Goal: Task Accomplishment & Management: Manage account settings

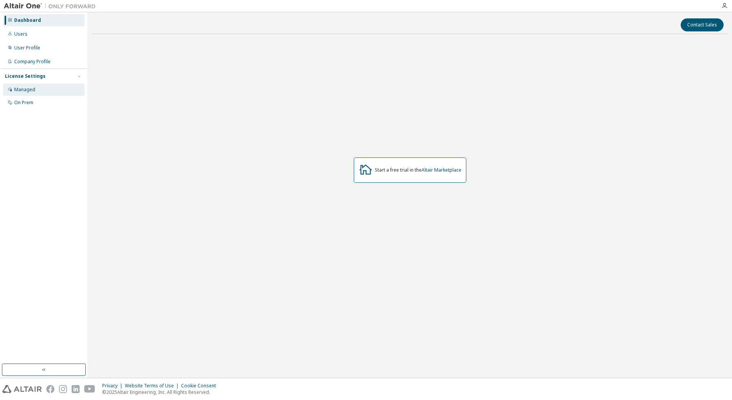
click at [33, 91] on div "Managed" at bounding box center [24, 90] width 21 height 6
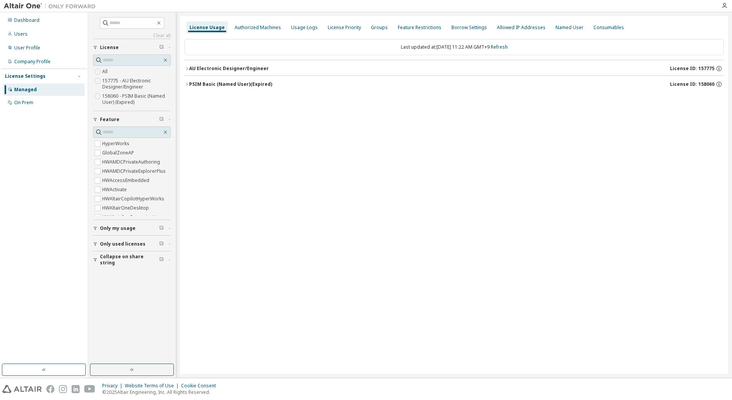
click at [236, 84] on div "PSIM Basic (Named User) (Expired)" at bounding box center [230, 84] width 83 height 6
click at [229, 87] on div "PSIM Basic (Named User) (Expired)" at bounding box center [230, 84] width 83 height 6
click at [233, 68] on div "AU Electronic Designer/Engineer" at bounding box center [229, 68] width 80 height 6
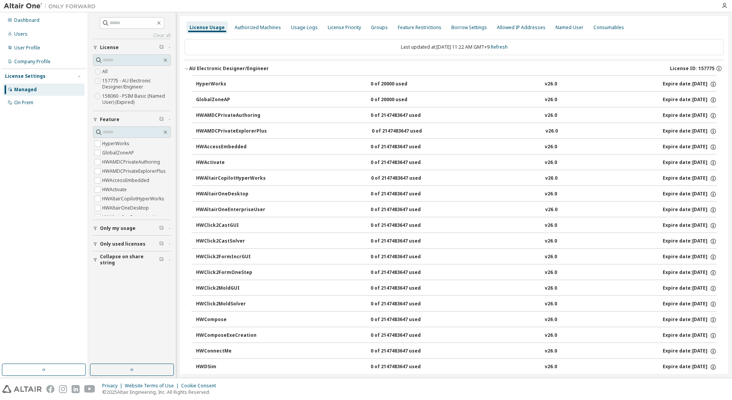
click at [256, 67] on div "AU Electronic Designer/Engineer" at bounding box center [229, 68] width 80 height 6
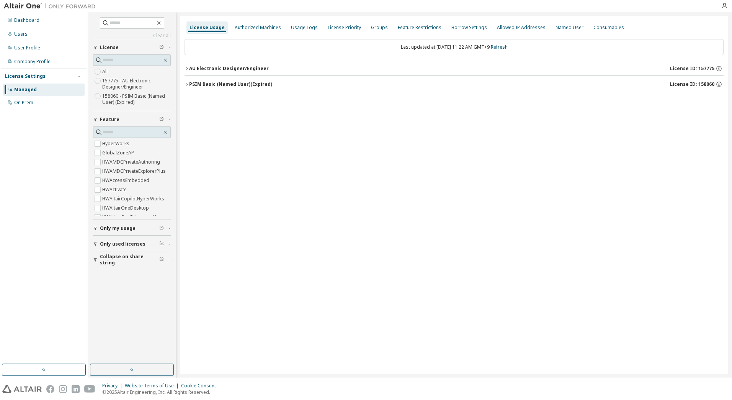
click at [138, 80] on label "157775 - AU Electronic Designer/Engineer" at bounding box center [136, 83] width 69 height 15
click at [225, 67] on div "AU Electronic Designer/Engineer" at bounding box center [229, 68] width 80 height 6
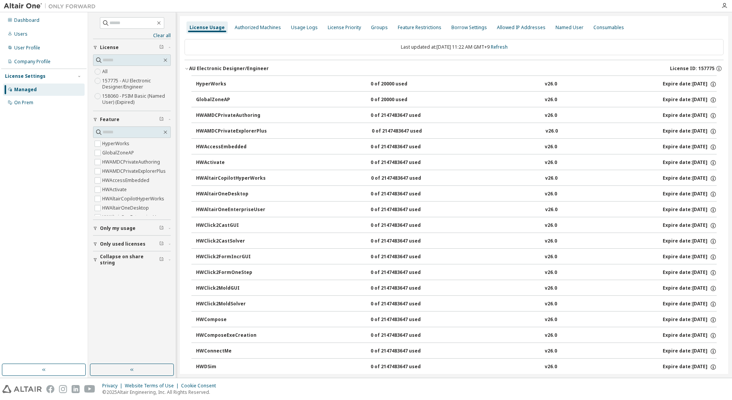
click at [228, 65] on button "AU Electronic Designer/Engineer License ID: 157775" at bounding box center [454, 68] width 539 height 17
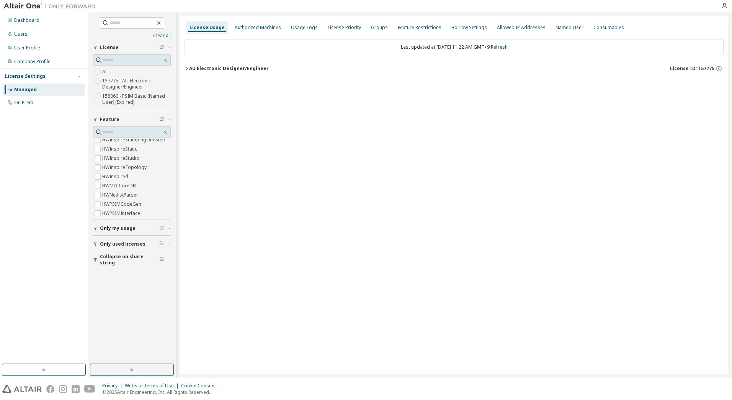
scroll to position [840, 0]
click at [143, 175] on span "HWPSIMSolver" at bounding box center [132, 176] width 78 height 9
click at [185, 68] on icon "button" at bounding box center [187, 68] width 5 height 5
click at [118, 225] on span "Only my usage" at bounding box center [118, 228] width 36 height 6
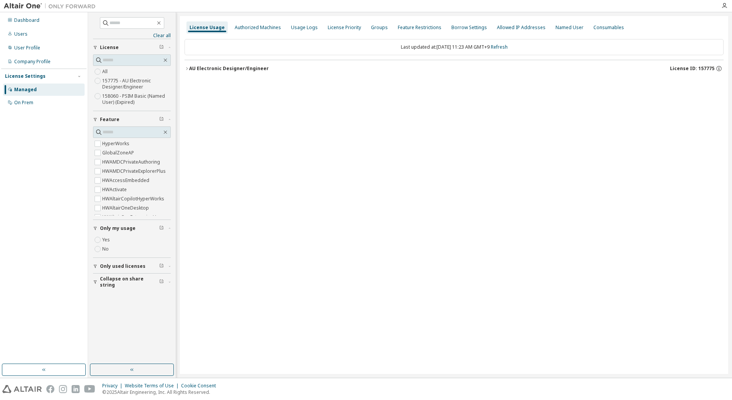
click at [118, 265] on span "Only used licenses" at bounding box center [123, 266] width 46 height 6
click at [107, 302] on span "Collapse on share string" at bounding box center [129, 304] width 59 height 12
click at [107, 71] on label "All" at bounding box center [105, 71] width 7 height 9
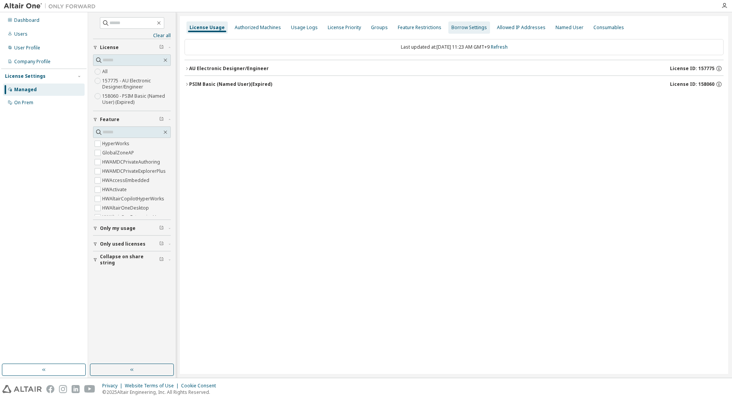
click at [376, 28] on div "Groups" at bounding box center [379, 28] width 17 height 6
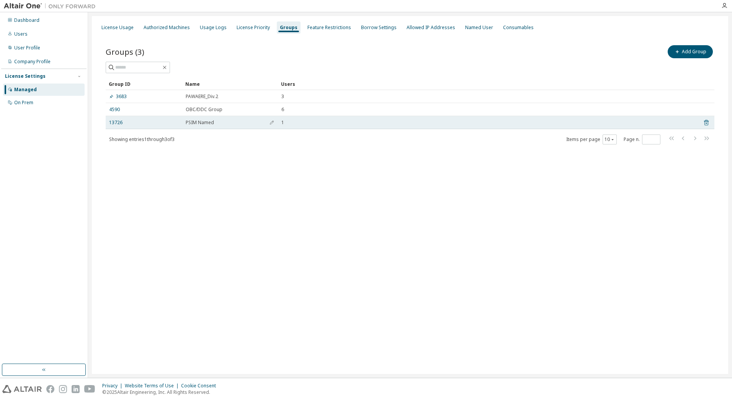
click at [706, 121] on icon at bounding box center [706, 123] width 5 height 6
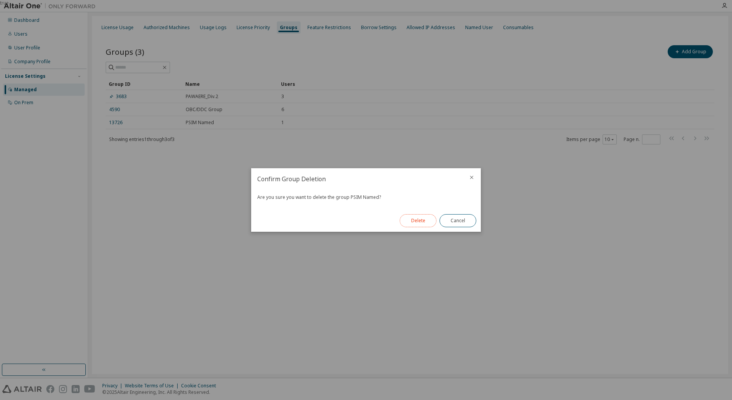
click at [420, 223] on button "Delete" at bounding box center [418, 220] width 37 height 13
click at [456, 218] on button "Close" at bounding box center [458, 220] width 37 height 13
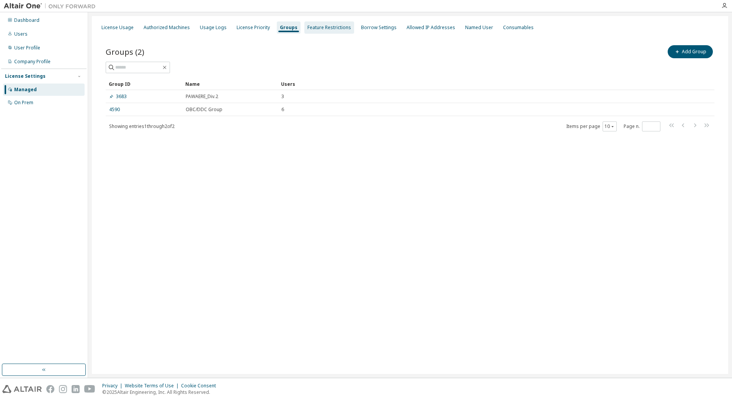
click at [335, 29] on div "Feature Restrictions" at bounding box center [330, 28] width 44 height 6
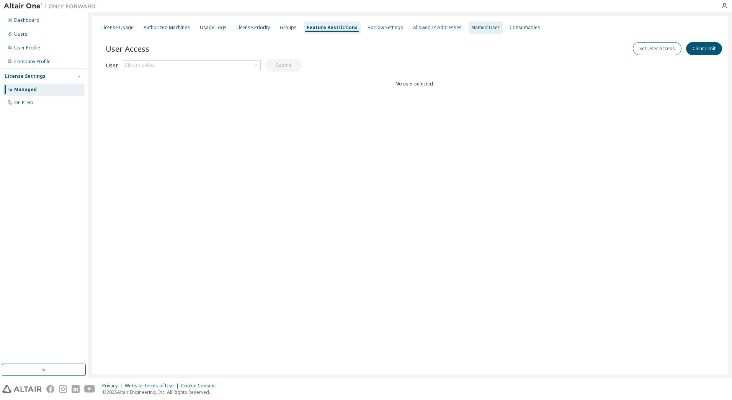
click at [482, 32] on div "Named User" at bounding box center [486, 27] width 34 height 12
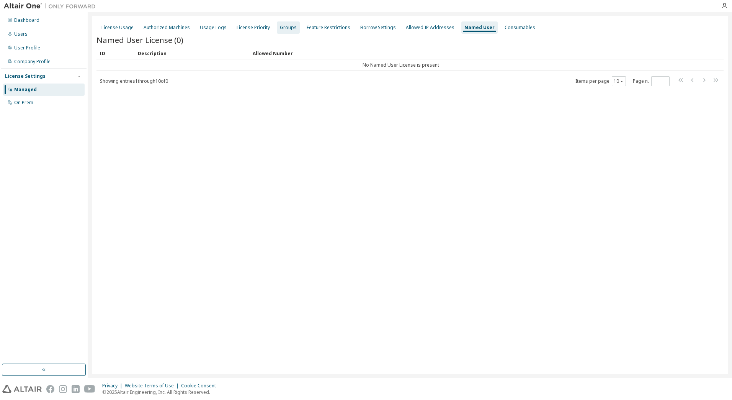
click at [280, 29] on div "Groups" at bounding box center [288, 28] width 17 height 6
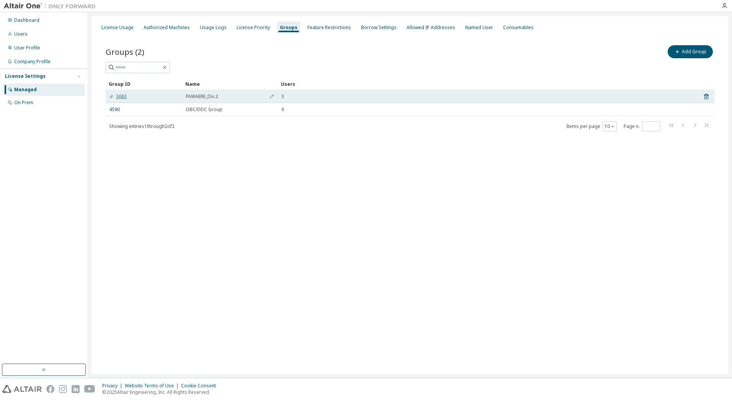
click at [123, 94] on link "3683" at bounding box center [118, 96] width 18 height 6
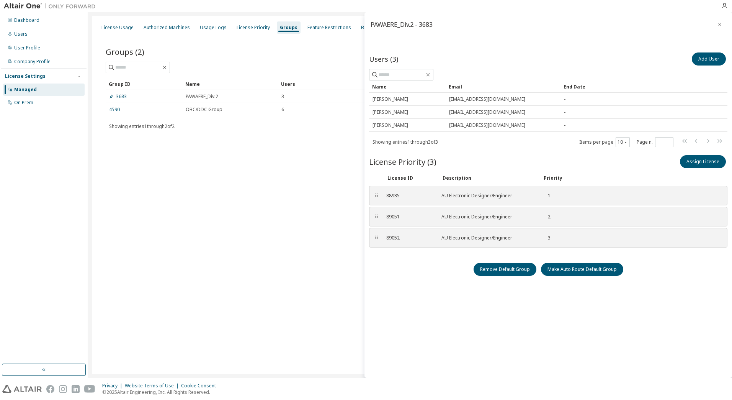
click at [724, 21] on button "button" at bounding box center [720, 24] width 12 height 12
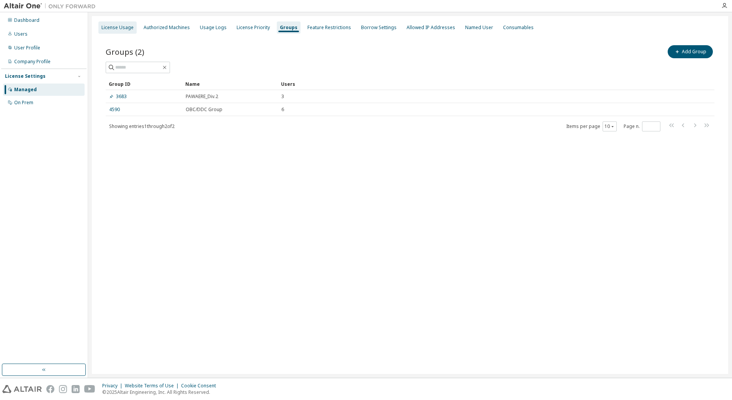
click at [115, 29] on div "License Usage" at bounding box center [117, 28] width 32 height 6
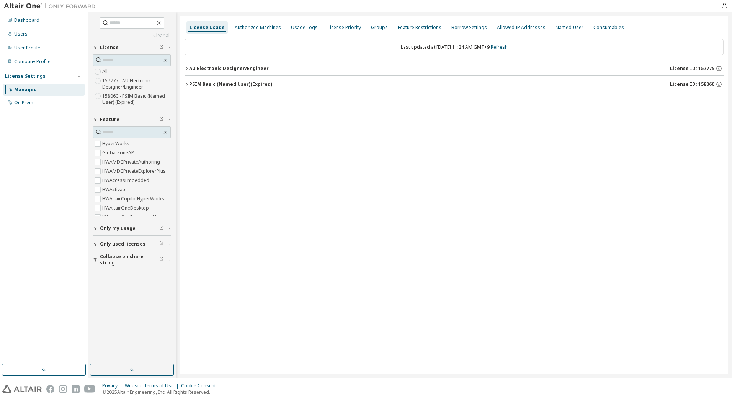
click at [116, 81] on label "157775 - AU Electronic Designer/Engineer" at bounding box center [136, 83] width 69 height 15
click at [377, 28] on div "Groups" at bounding box center [379, 28] width 17 height 6
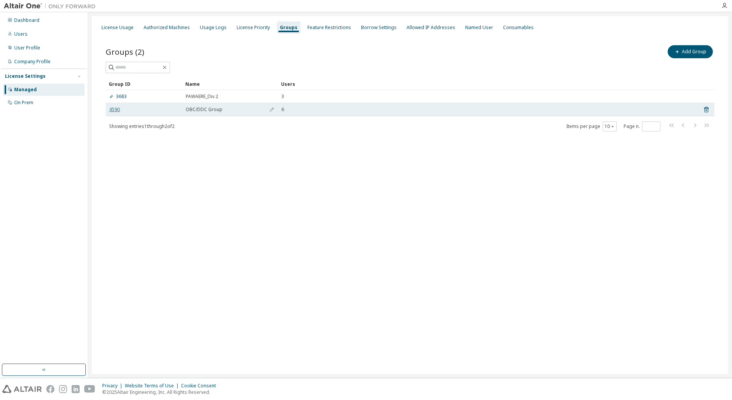
click at [115, 110] on link "4590" at bounding box center [114, 109] width 11 height 6
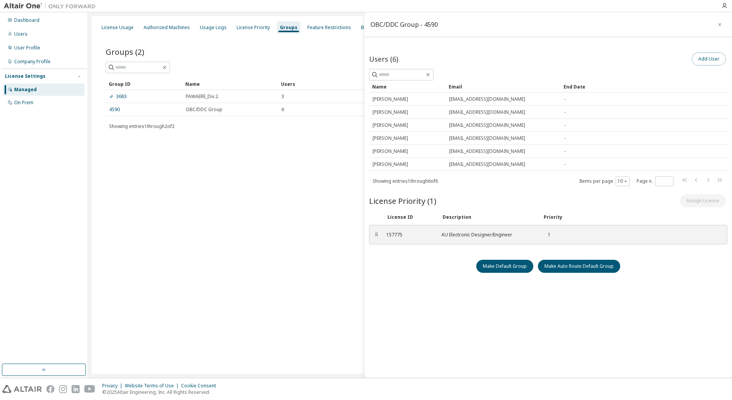
click at [710, 59] on button "Add User" at bounding box center [709, 58] width 34 height 13
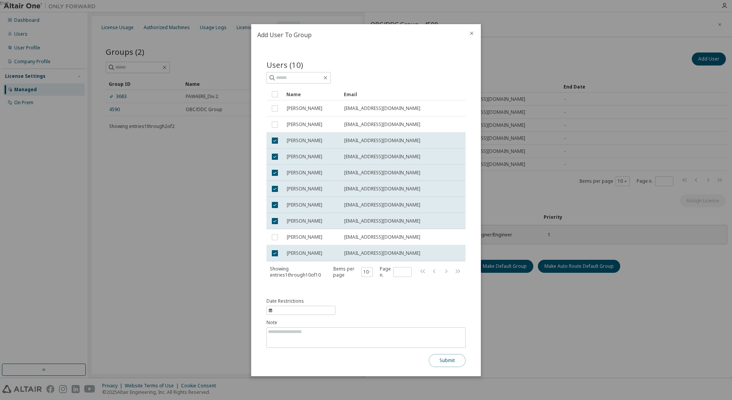
click at [450, 361] on button "Submit" at bounding box center [447, 360] width 37 height 13
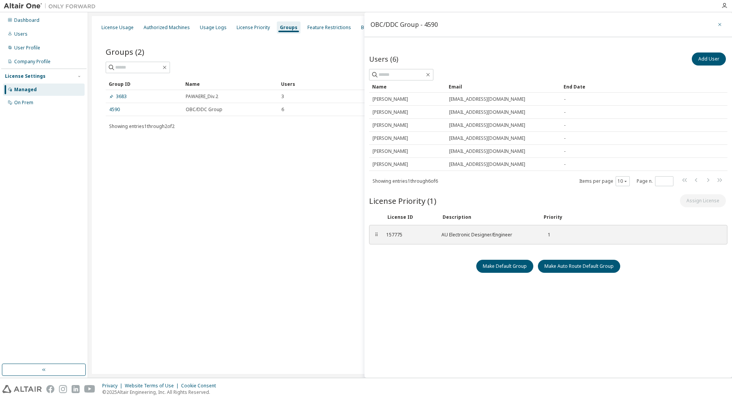
click at [722, 23] on icon "button" at bounding box center [719, 24] width 5 height 6
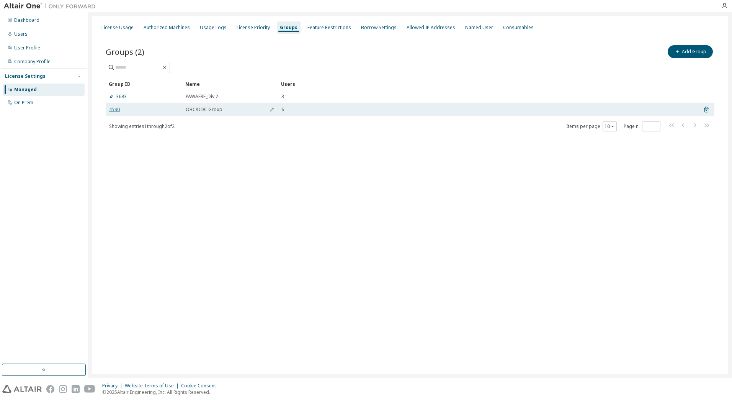
click at [112, 111] on link "4590" at bounding box center [114, 109] width 11 height 6
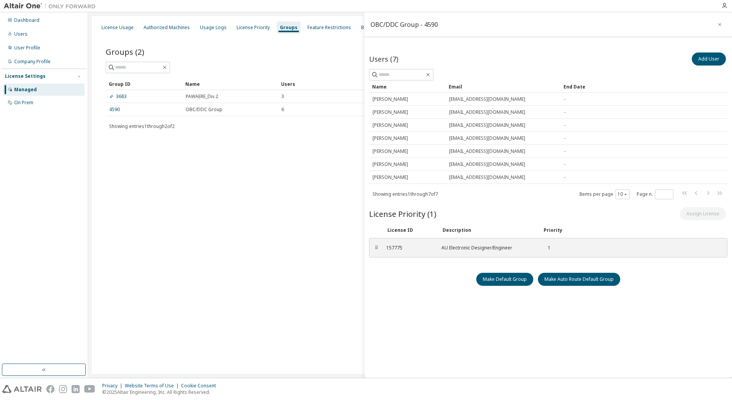
drag, startPoint x: 722, startPoint y: 24, endPoint x: 687, endPoint y: 26, distance: 35.6
click at [723, 24] on button "button" at bounding box center [720, 24] width 12 height 12
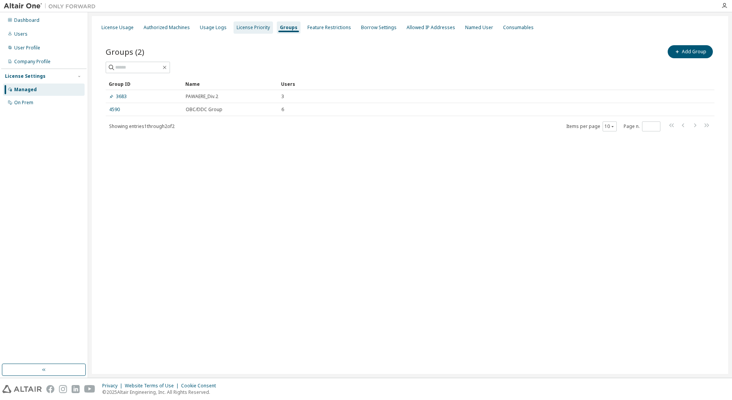
click at [262, 25] on div "License Priority" at bounding box center [253, 28] width 33 height 6
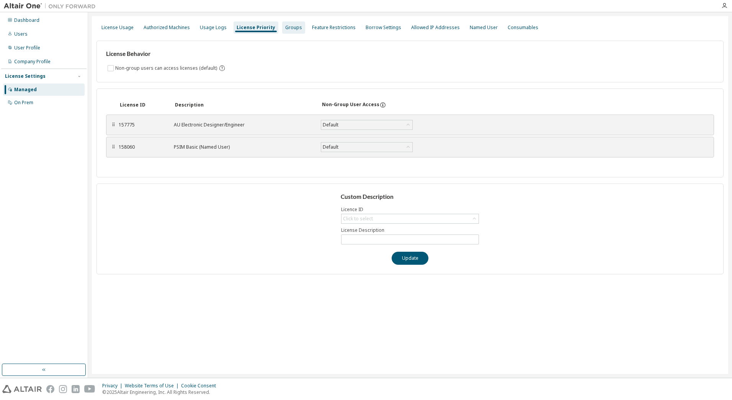
click at [289, 25] on div "Groups" at bounding box center [293, 28] width 17 height 6
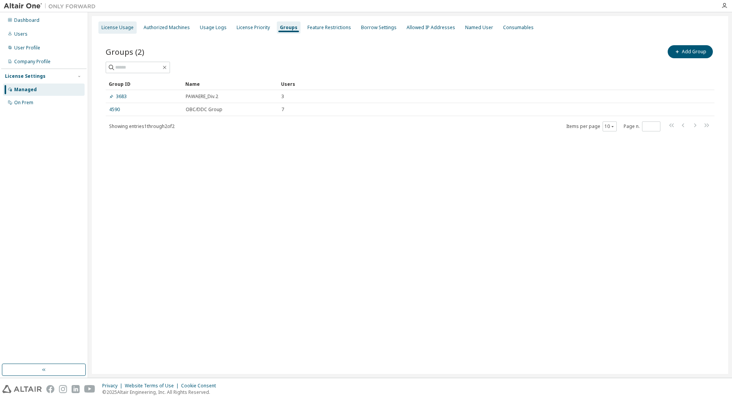
click at [124, 31] on div "License Usage" at bounding box center [117, 27] width 38 height 12
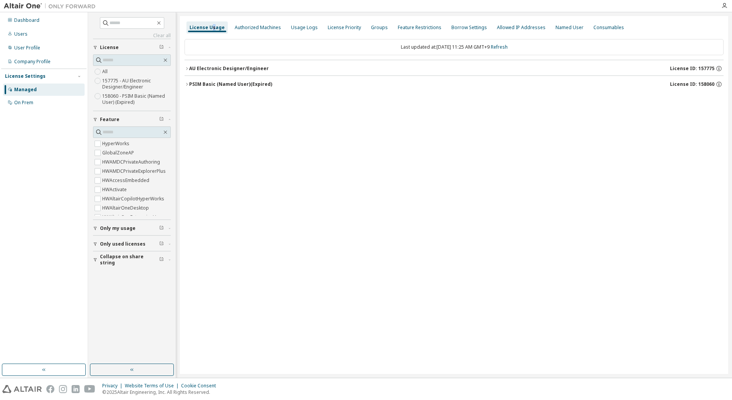
click at [190, 68] on button "AU Electronic Designer/Engineer License ID: 157775" at bounding box center [454, 68] width 539 height 17
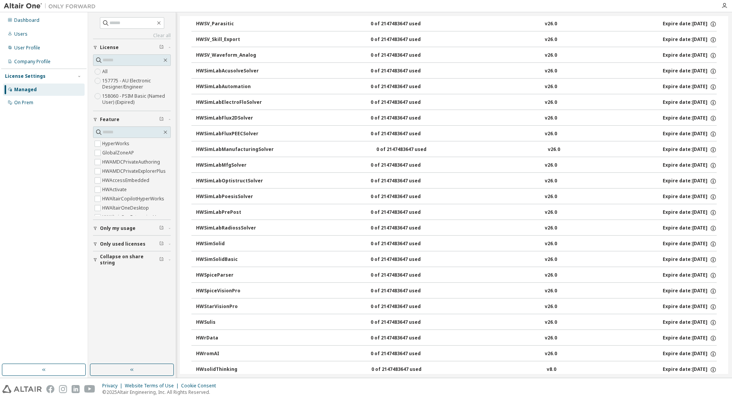
scroll to position [1835, 0]
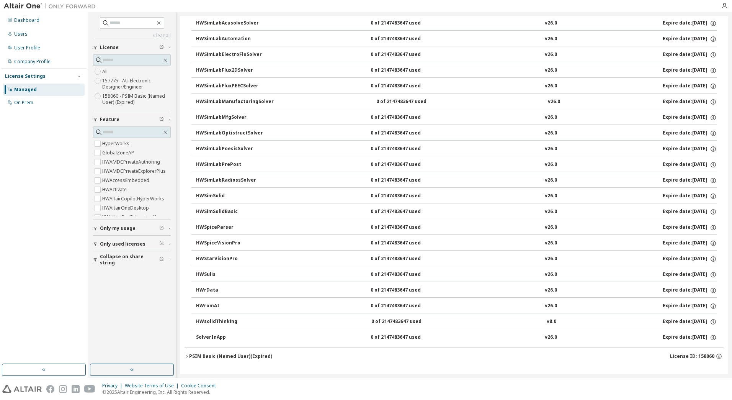
click at [221, 353] on div "PSIM Basic (Named User) (Expired)" at bounding box center [230, 356] width 83 height 6
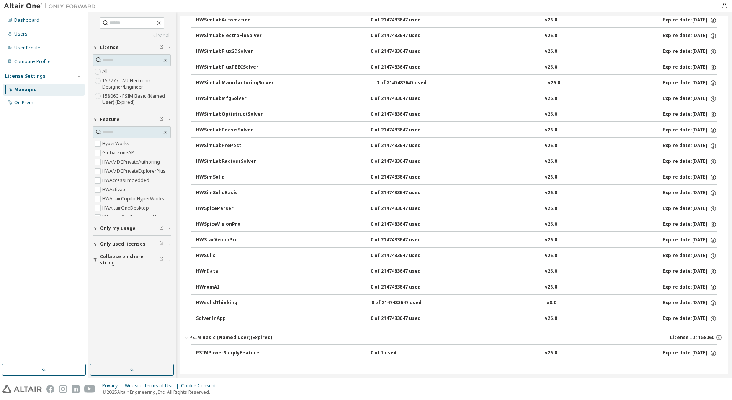
click at [251, 337] on div "PSIM Basic (Named User) (Expired)" at bounding box center [230, 337] width 83 height 6
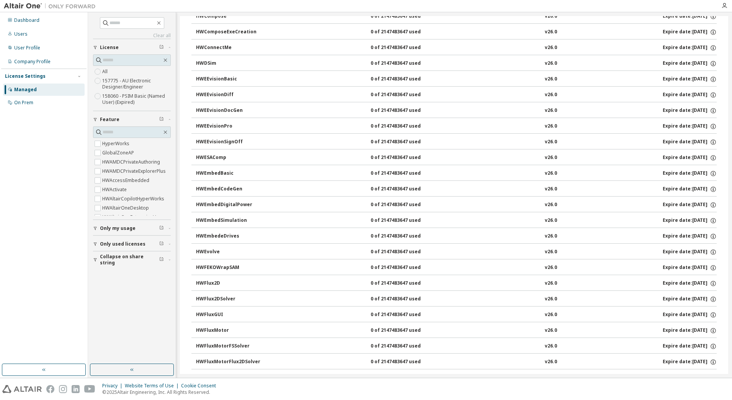
scroll to position [0, 0]
